Goal: Information Seeking & Learning: Learn about a topic

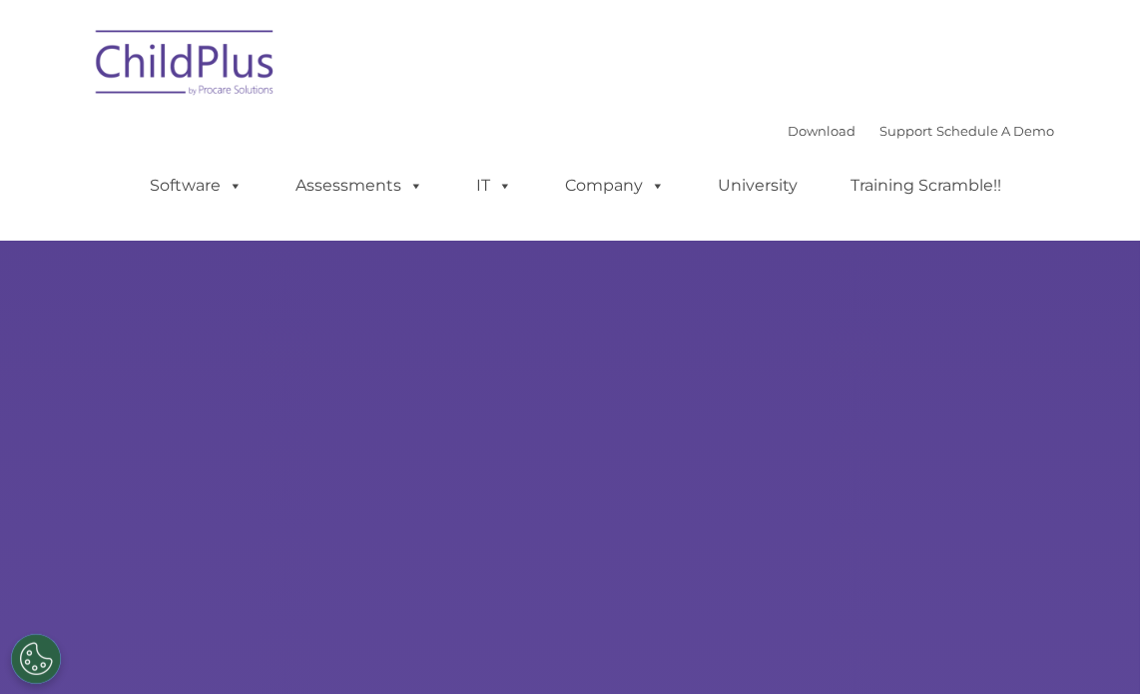
select select "MEDIUM"
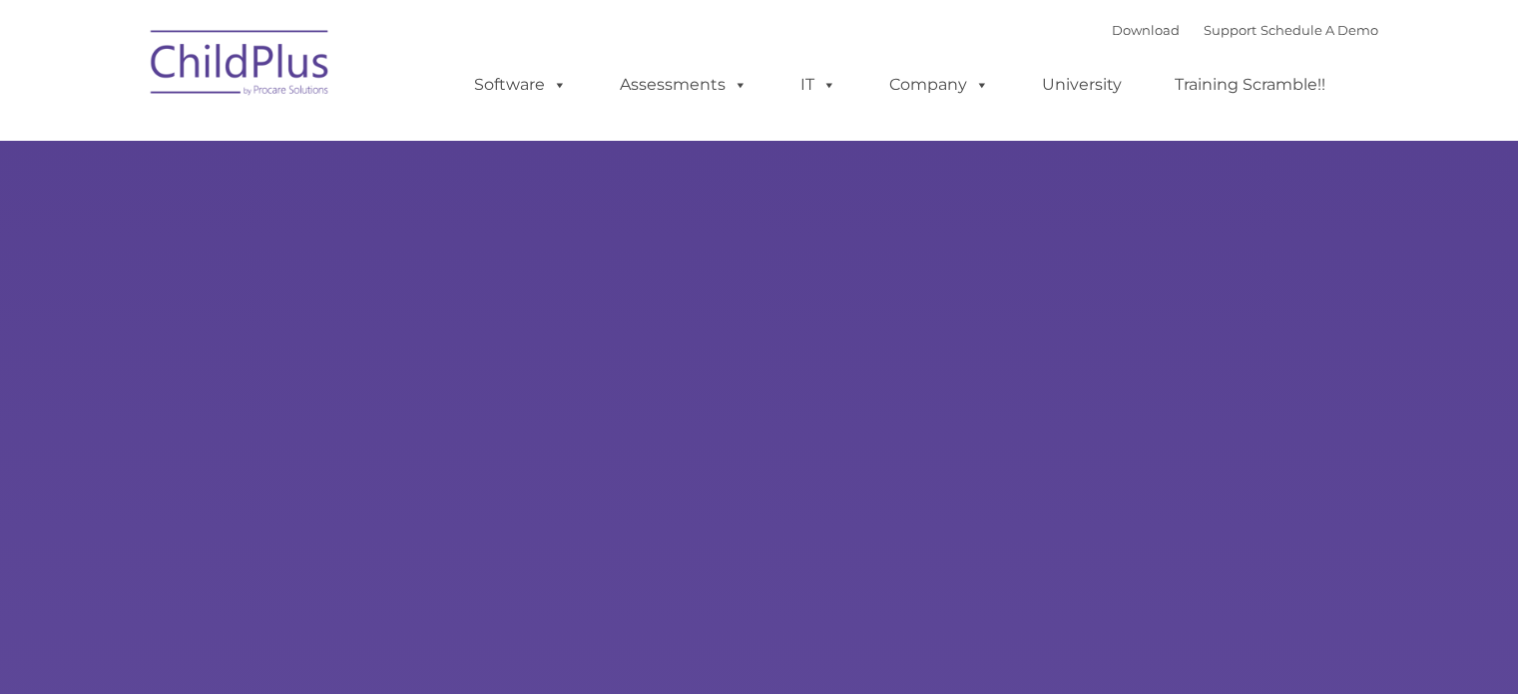
type input ""
select select "MEDIUM"
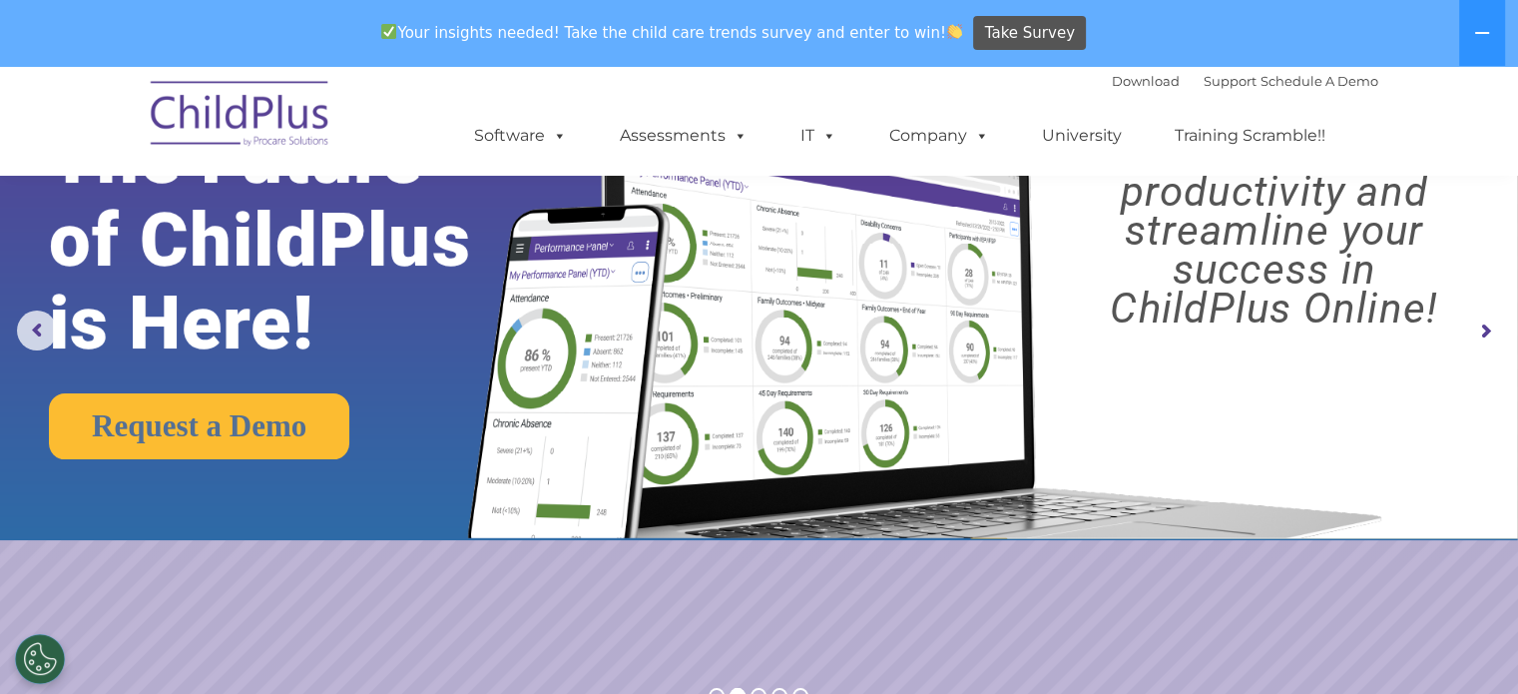
scroll to position [184, 0]
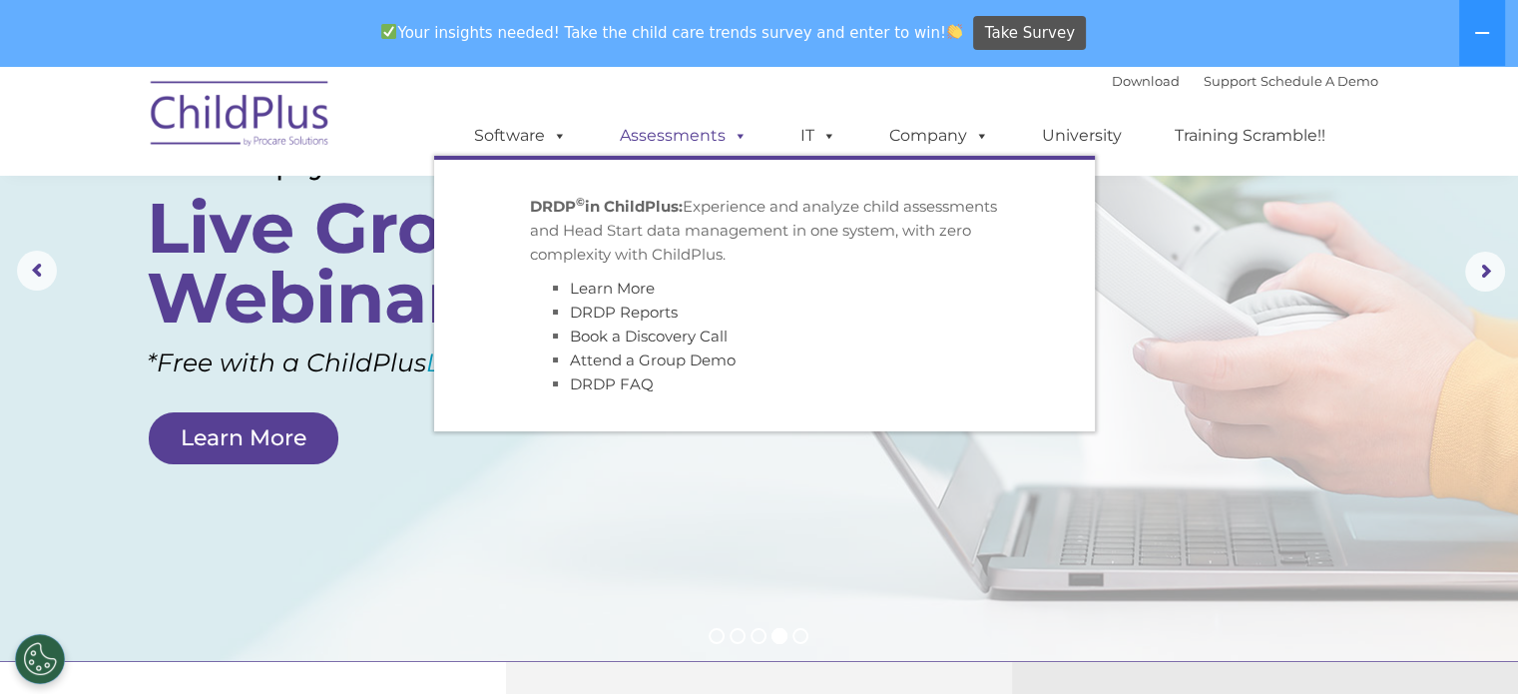
click at [664, 145] on link "Assessments" at bounding box center [684, 136] width 168 height 40
click at [693, 137] on link "Assessments" at bounding box center [684, 136] width 168 height 40
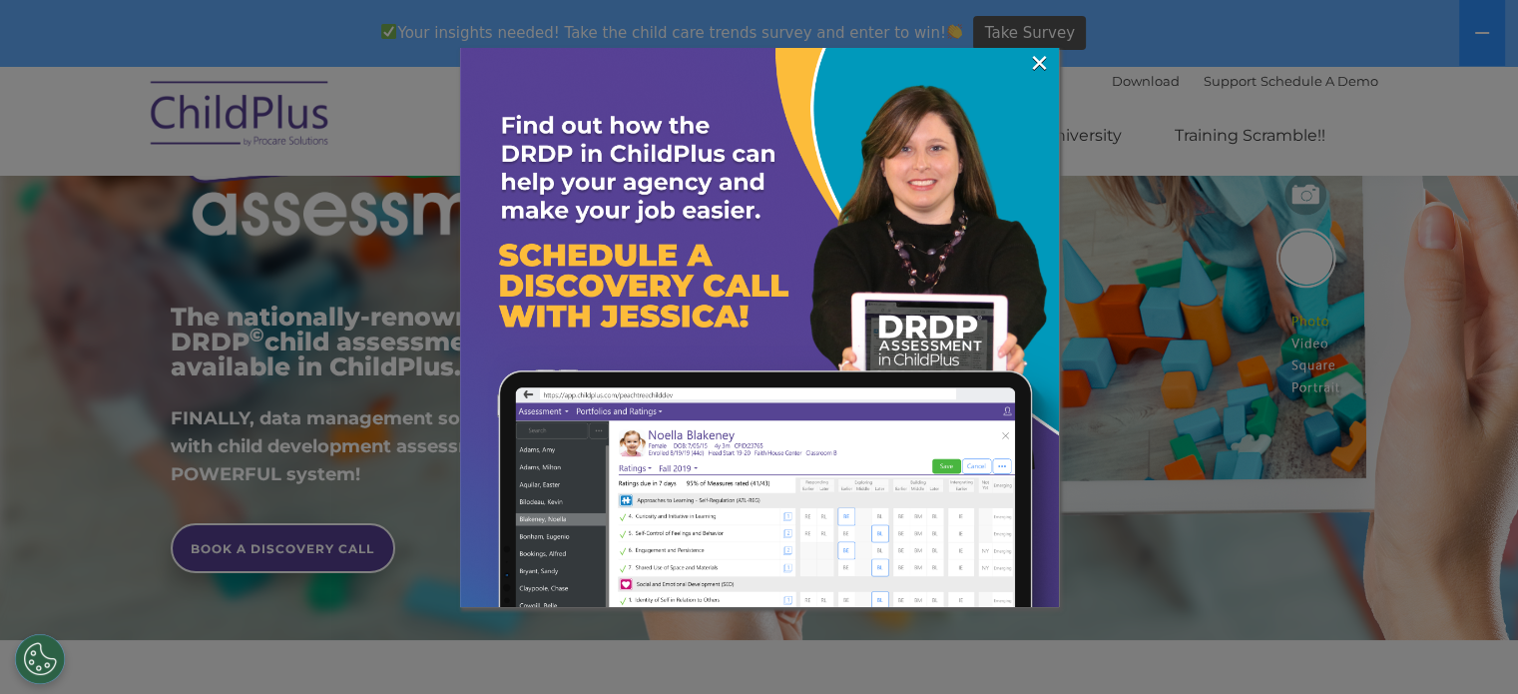
scroll to position [280, 0]
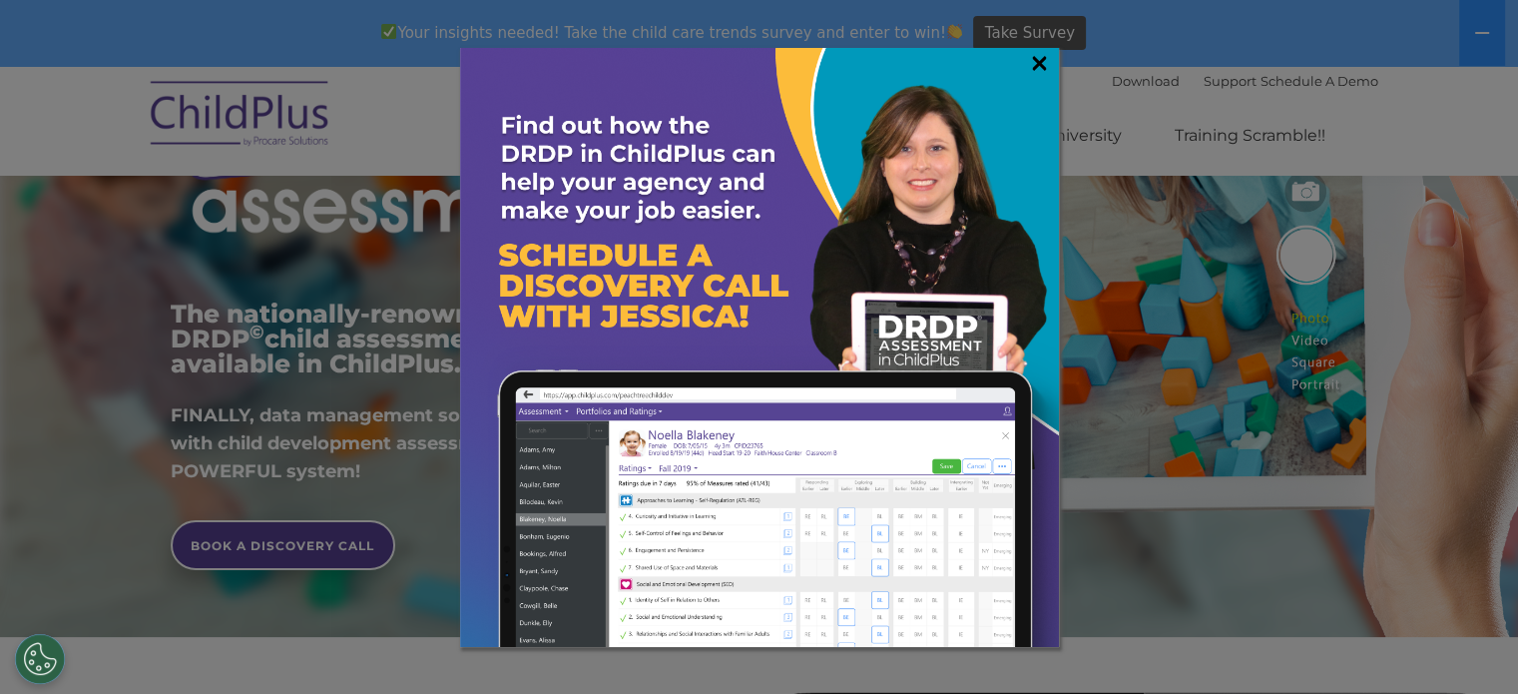
click at [1049, 71] on link "×" at bounding box center [1039, 63] width 23 height 20
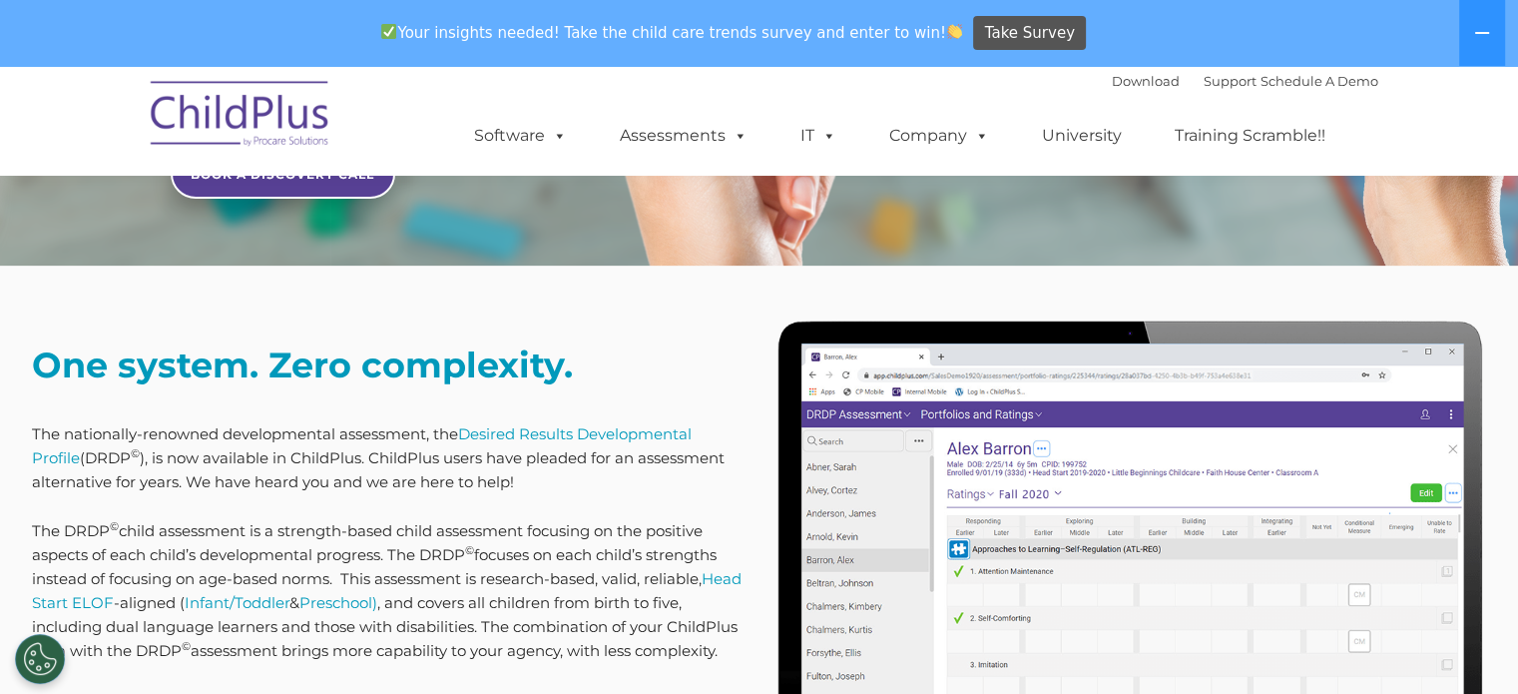
scroll to position [649, 0]
